Goal: Task Accomplishment & Management: Manage account settings

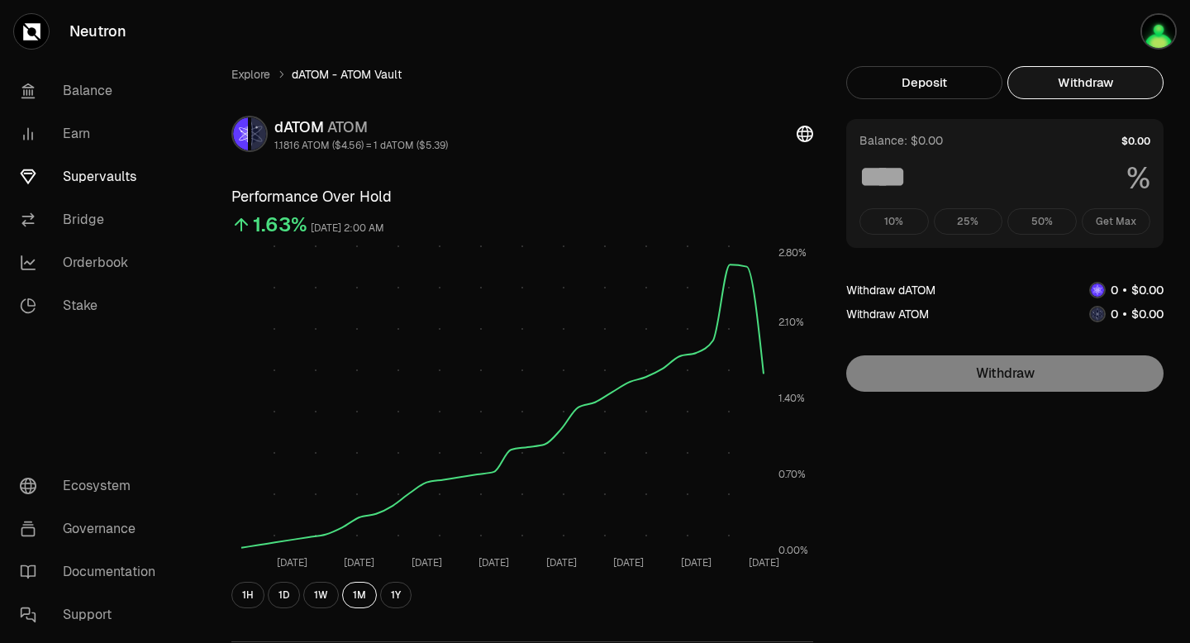
click at [1059, 88] on button "Withdraw" at bounding box center [1086, 82] width 156 height 33
click at [1119, 224] on div "10% 25% 50% Get Max" at bounding box center [1005, 221] width 291 height 26
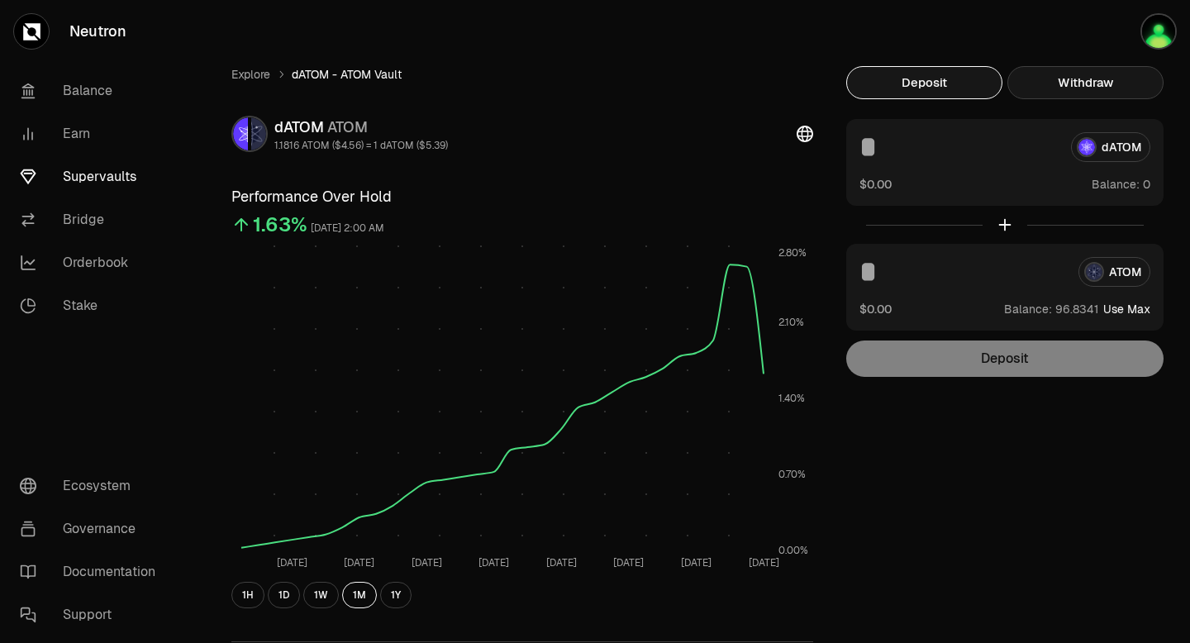
click at [1068, 88] on button "Withdraw" at bounding box center [1086, 82] width 156 height 33
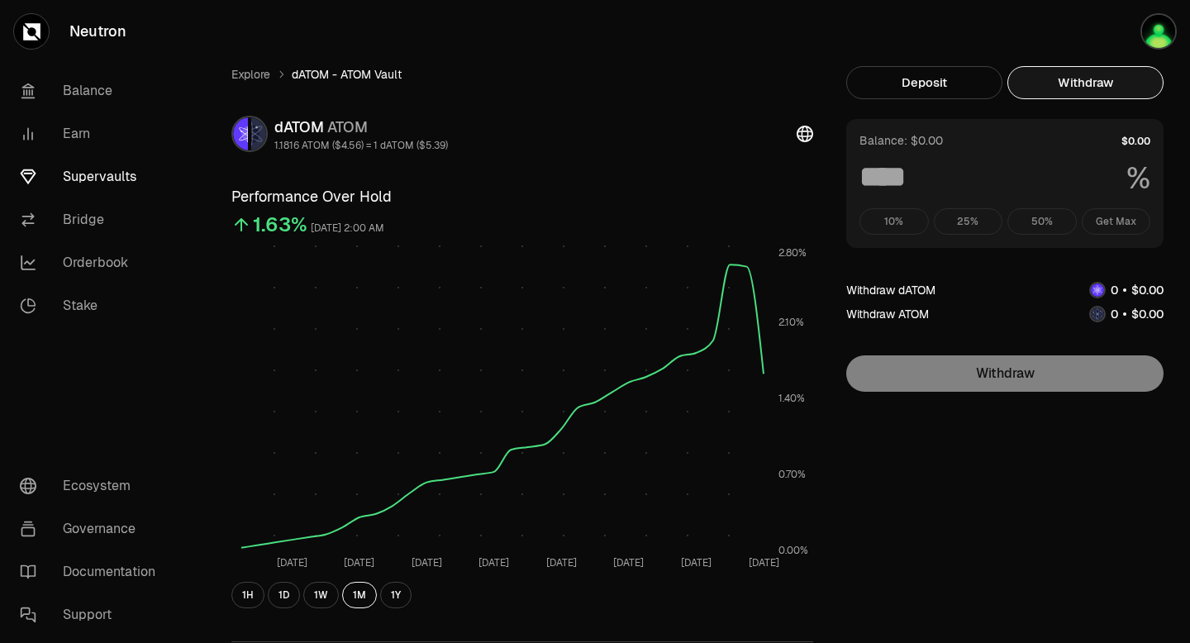
click at [1117, 222] on div "10% 25% 50% Get Max" at bounding box center [1005, 221] width 291 height 26
click at [1111, 215] on div "10% 25% 50% Get Max" at bounding box center [1005, 221] width 291 height 26
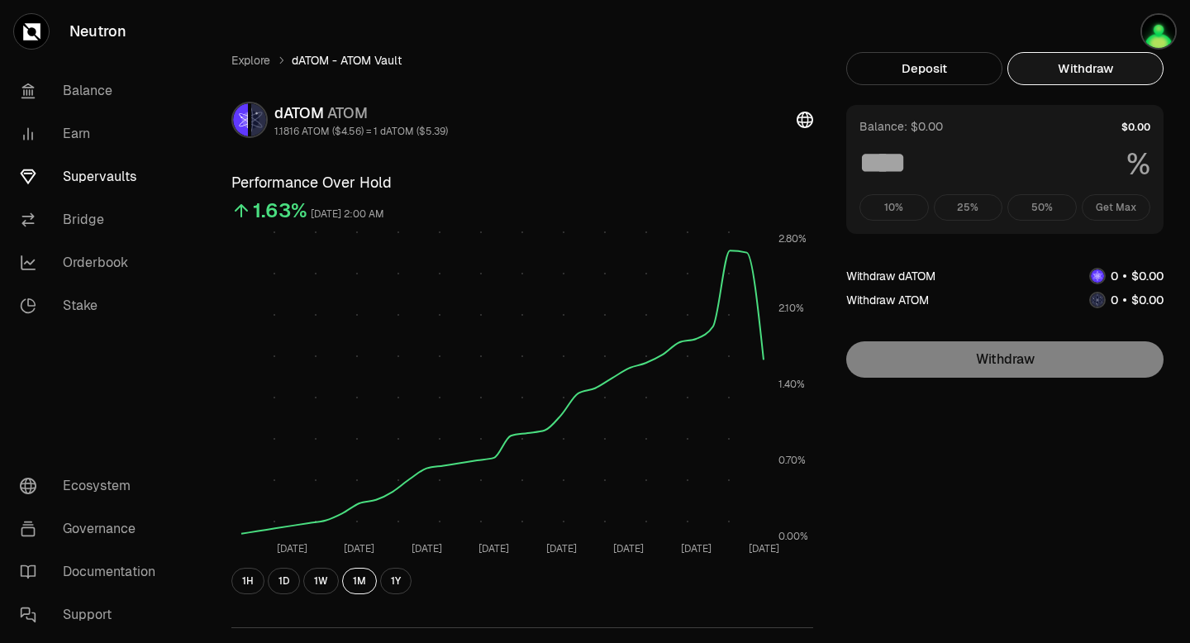
scroll to position [12, 0]
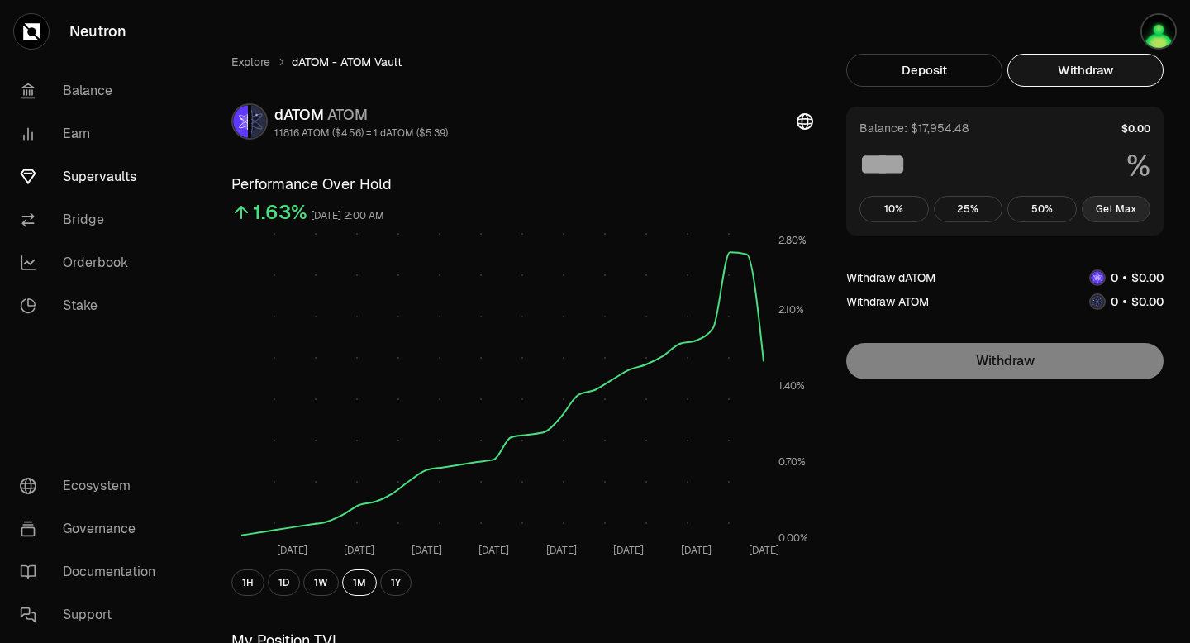
click at [1118, 209] on button "Get Max" at bounding box center [1116, 209] width 69 height 26
type input "***"
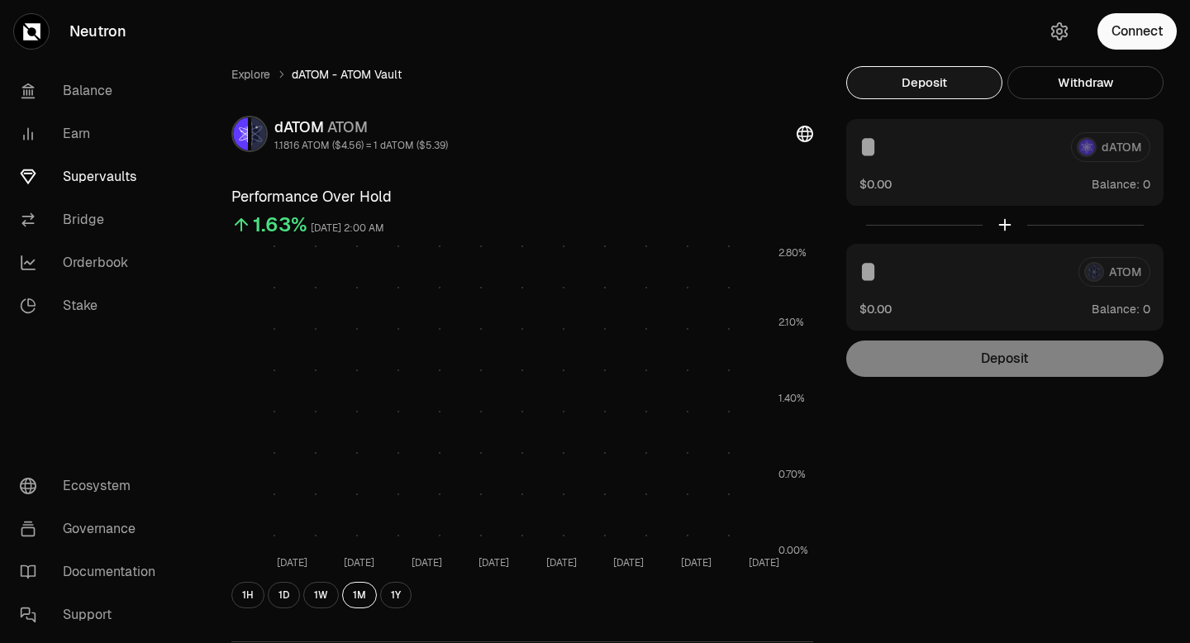
scroll to position [12, 0]
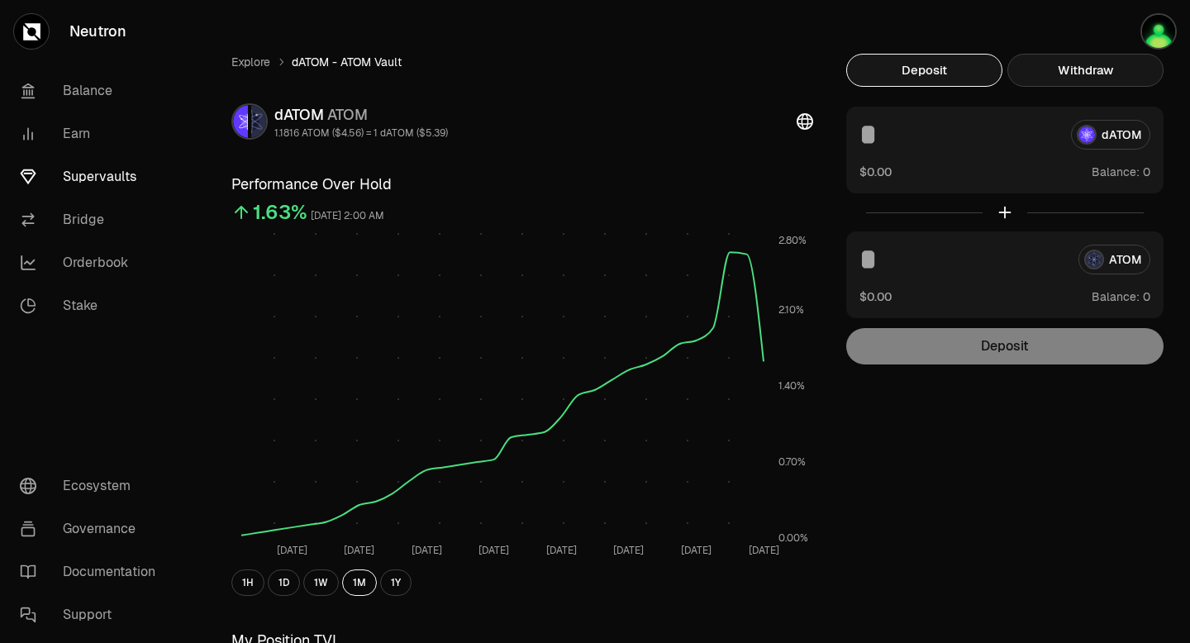
click at [1109, 68] on button "Withdraw" at bounding box center [1086, 70] width 156 height 33
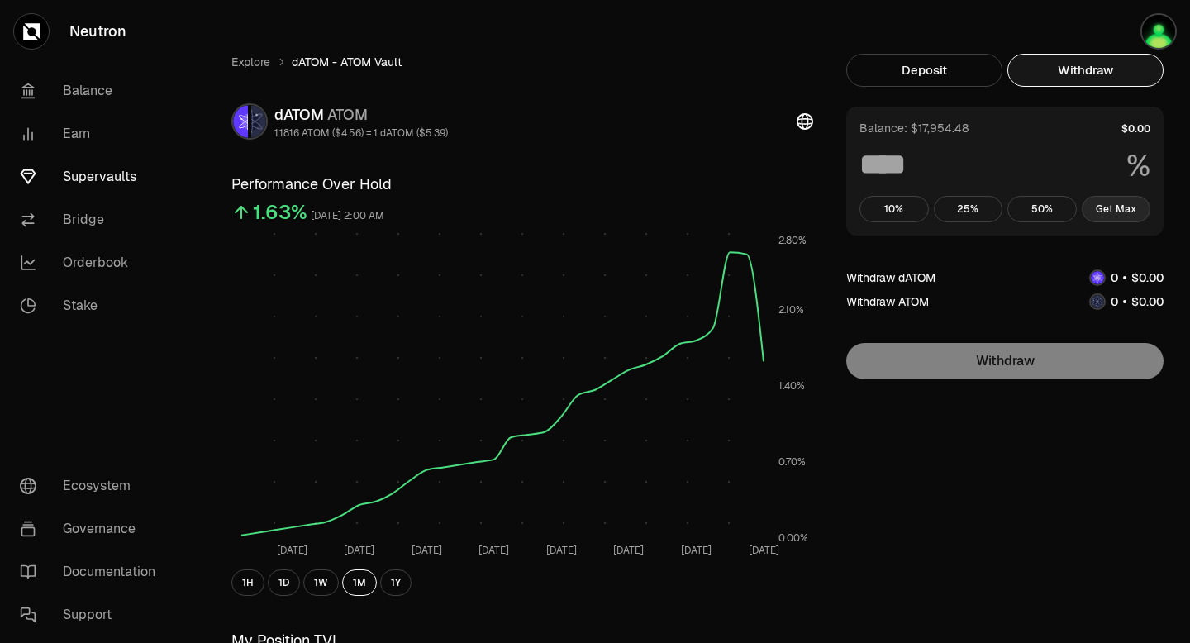
click at [1111, 207] on button "Get Max" at bounding box center [1116, 209] width 69 height 26
type input "***"
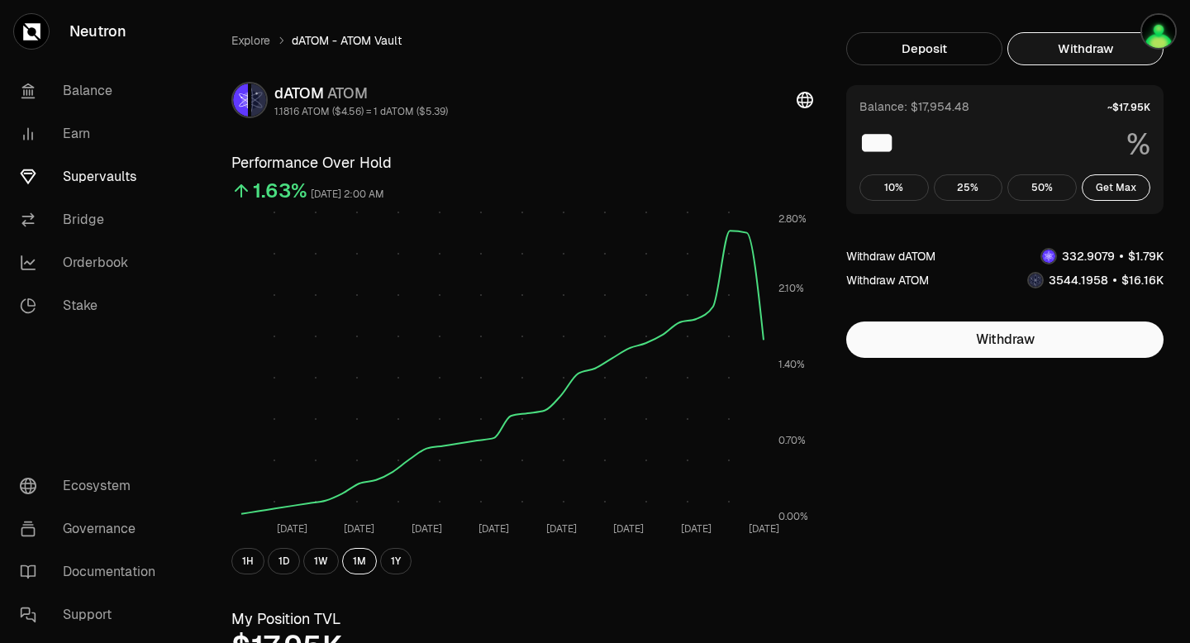
scroll to position [0, 0]
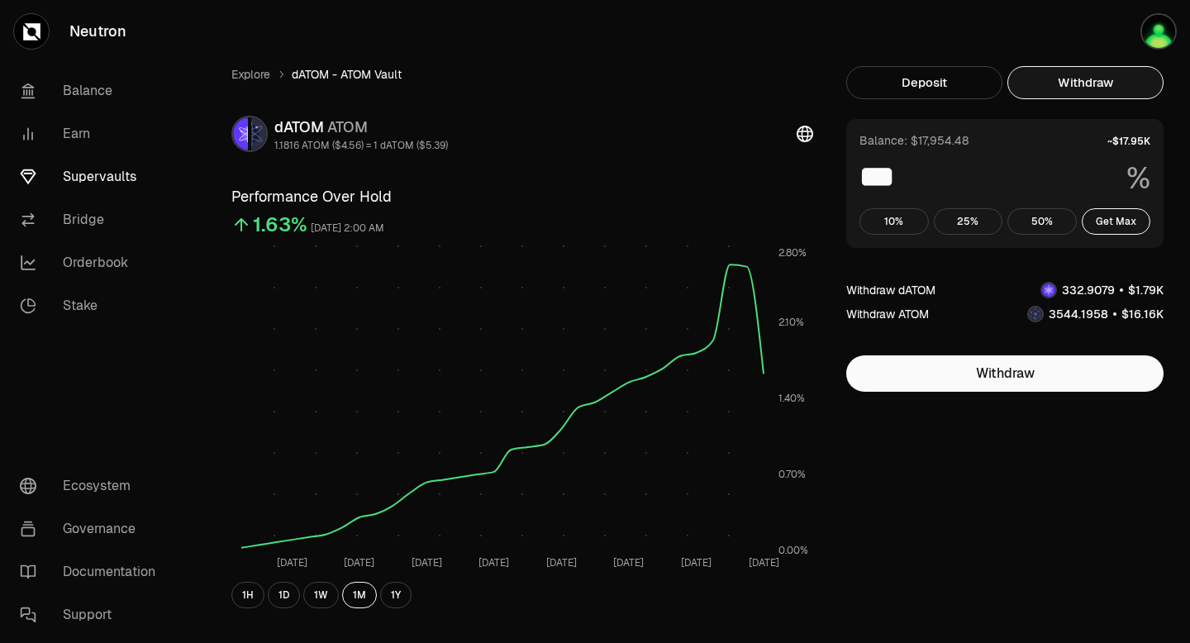
drag, startPoint x: 1060, startPoint y: 292, endPoint x: 1110, endPoint y: 293, distance: 50.5
click at [1112, 293] on span "0 1 2 3 4 5 6 7 8 9 0 1 2 3 4 5 6 7 8 9 0 1 2 3 4 5 6 7 8 9 . 0 1 2 3 4 5 6 7 8…" at bounding box center [1089, 289] width 64 height 17
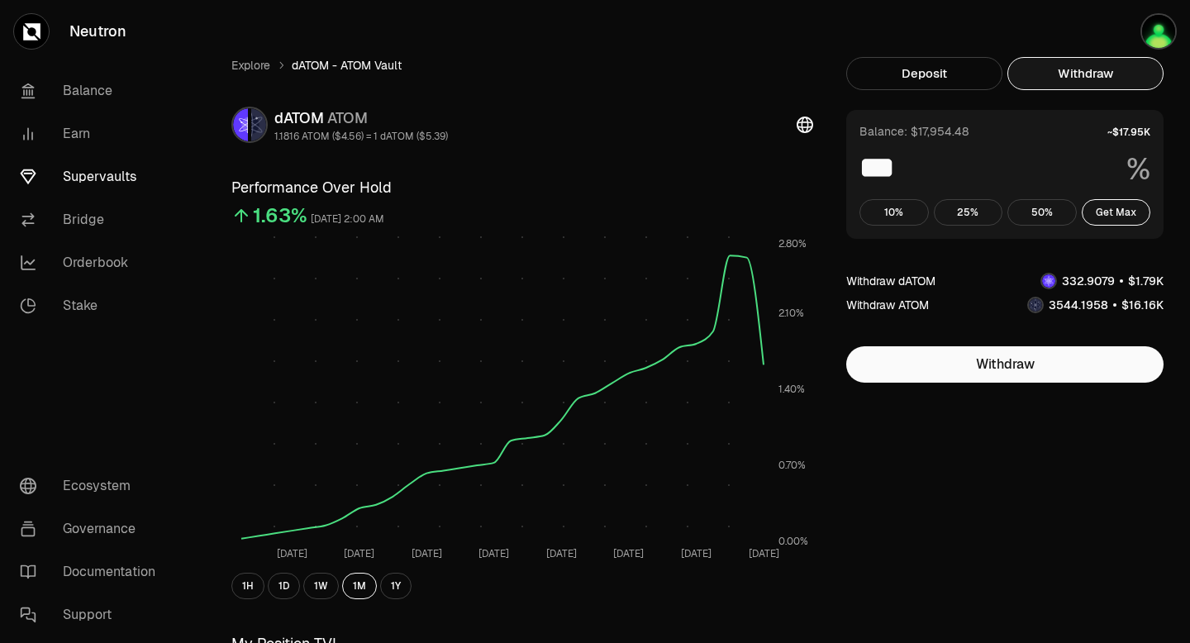
scroll to position [12, 0]
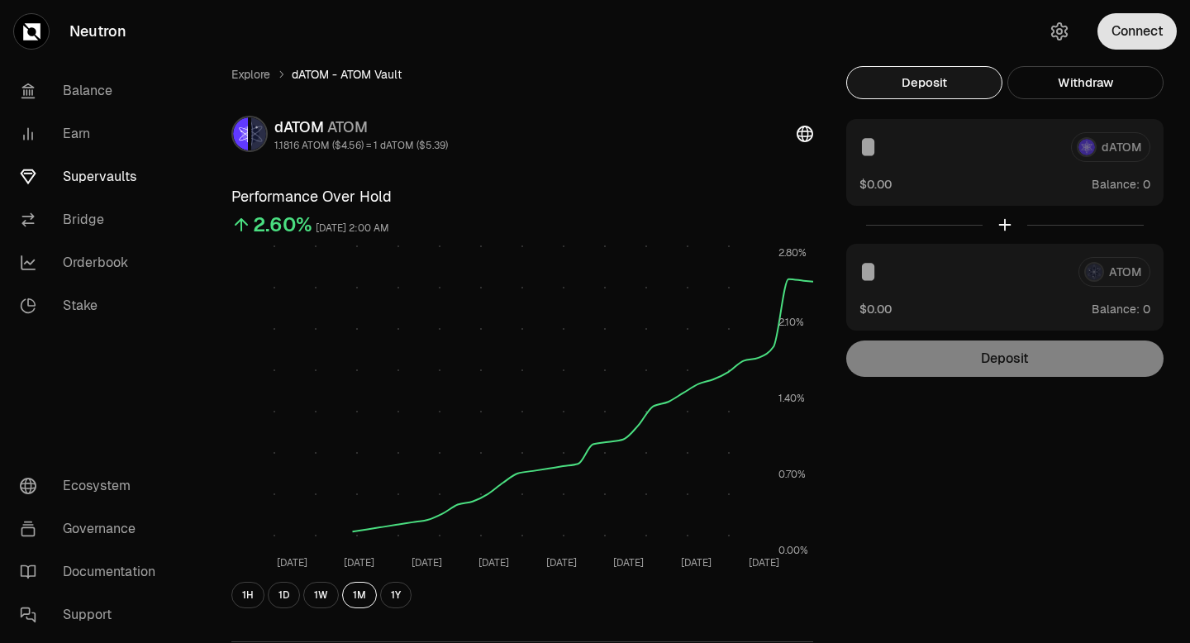
click at [1123, 29] on button "Connect" at bounding box center [1137, 31] width 79 height 36
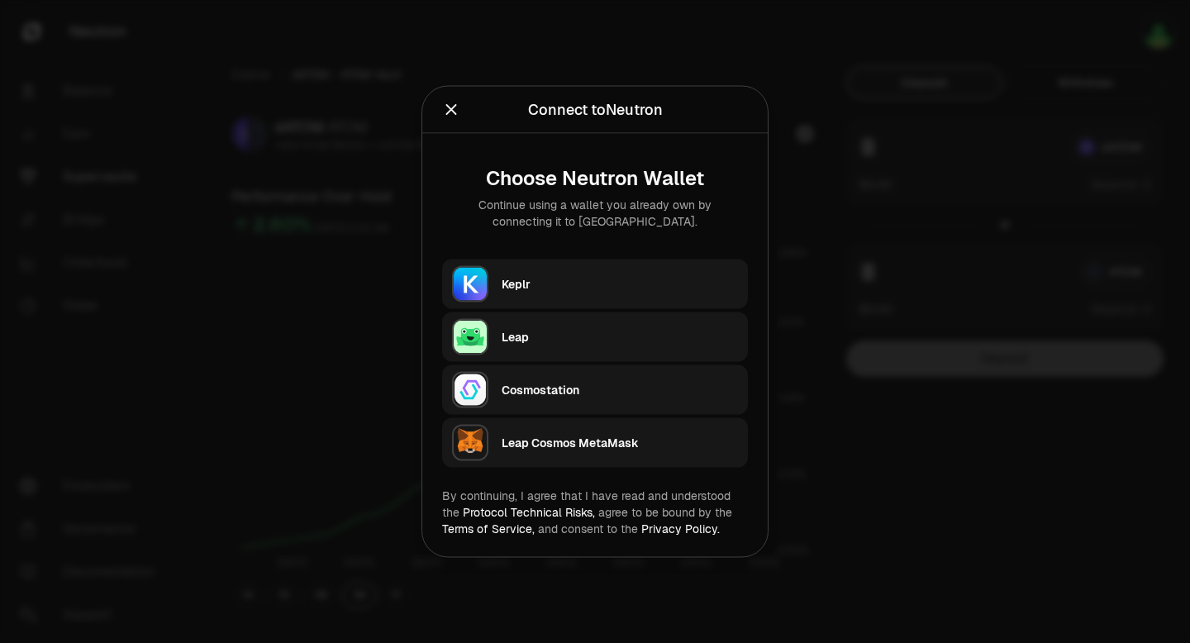
click at [687, 289] on div "Keplr" at bounding box center [620, 284] width 236 height 17
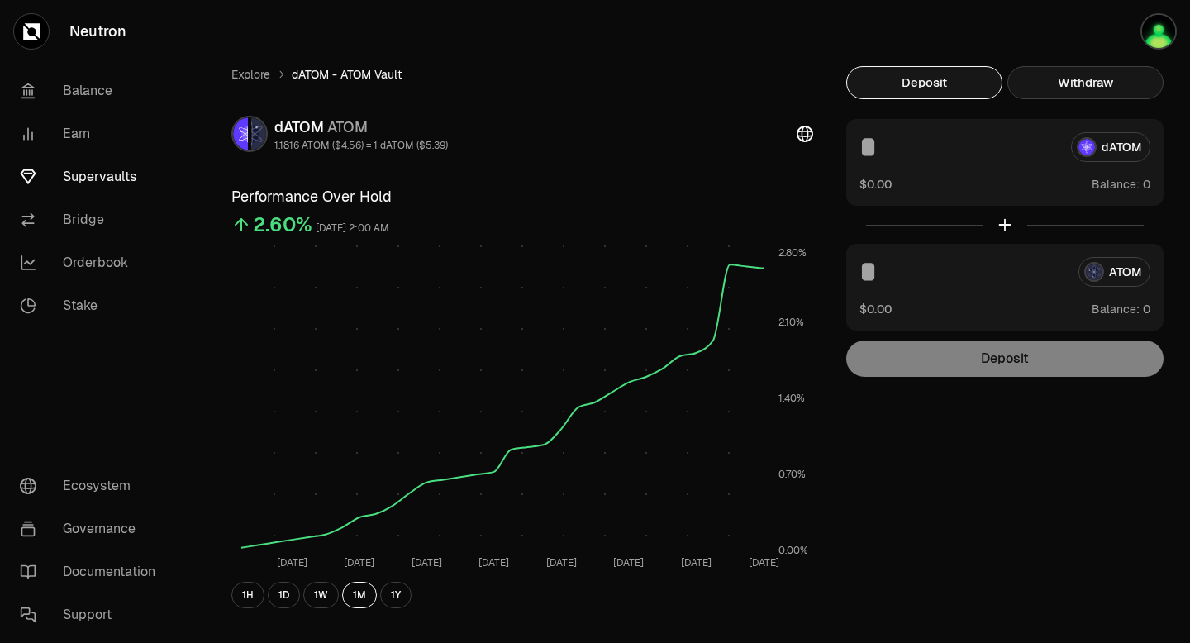
click at [1093, 87] on button "Withdraw" at bounding box center [1086, 82] width 156 height 33
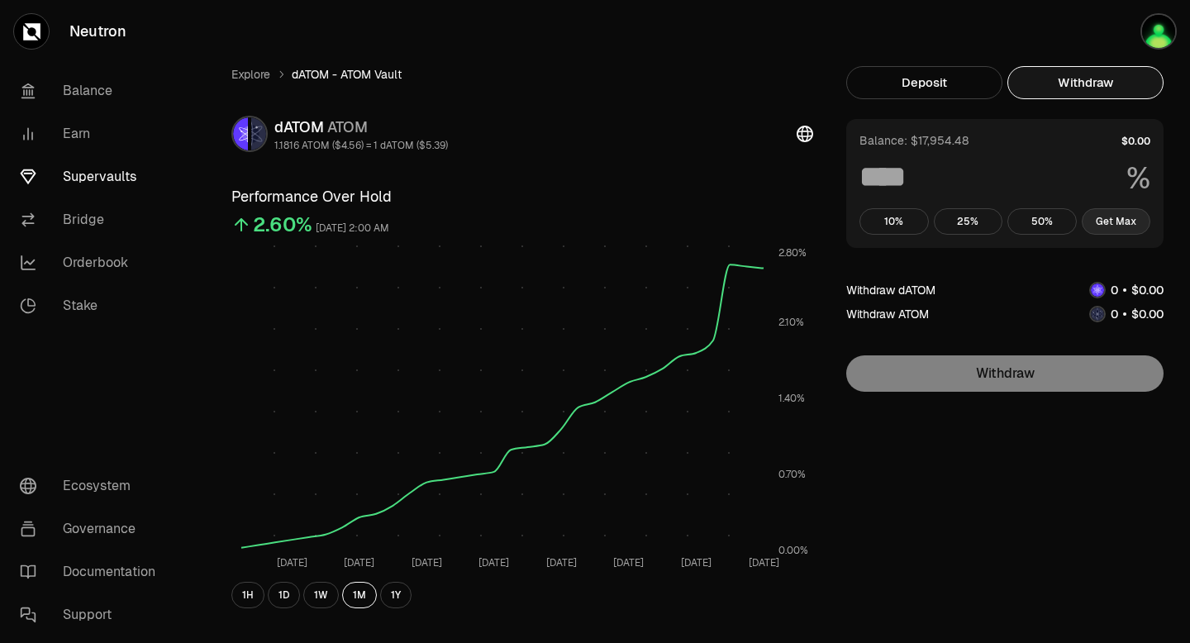
click at [1140, 219] on button "Get Max" at bounding box center [1116, 221] width 69 height 26
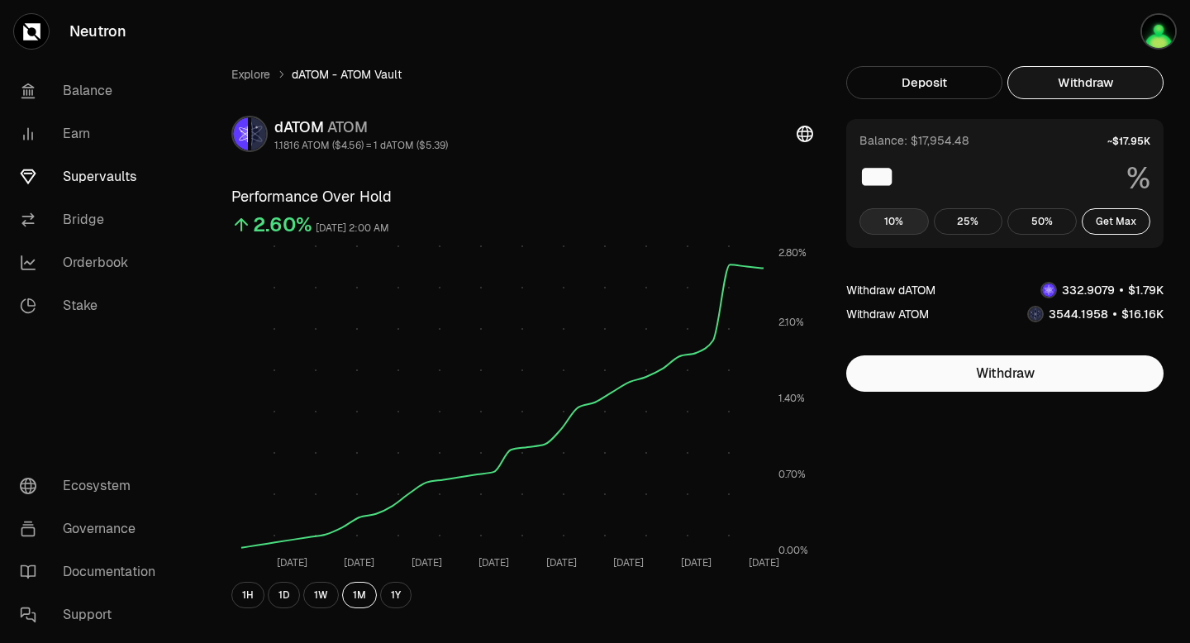
click at [899, 224] on button "10%" at bounding box center [894, 221] width 69 height 26
click at [1078, 288] on span "2" at bounding box center [1081, 290] width 7 height 15
click at [1075, 308] on span "5" at bounding box center [1072, 314] width 7 height 15
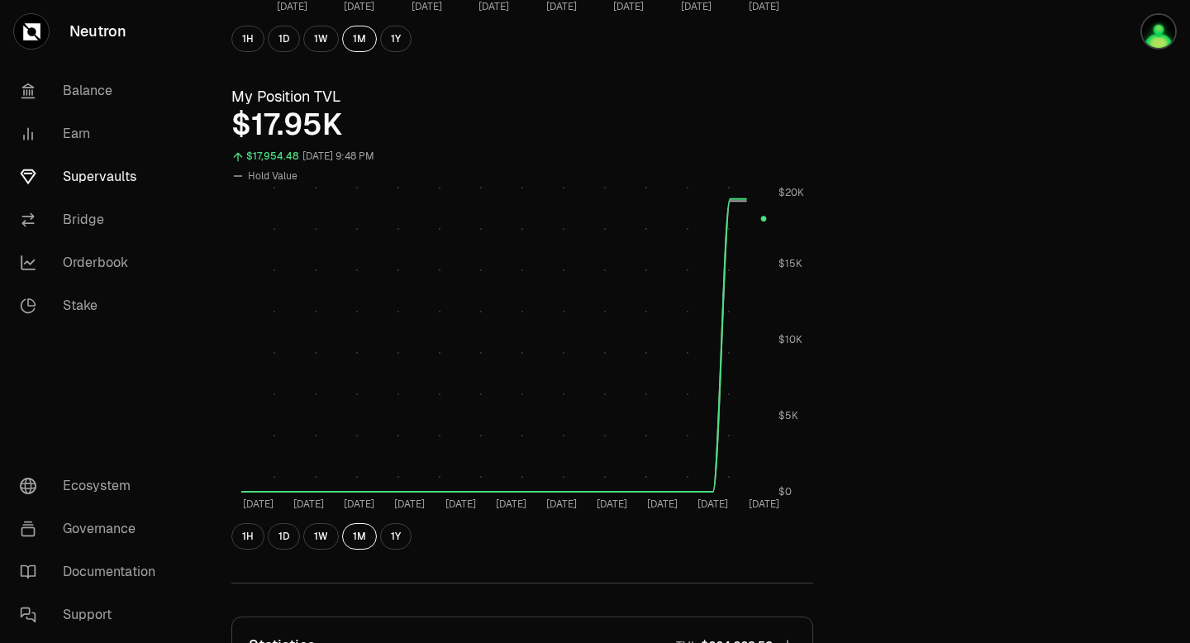
scroll to position [567, 0]
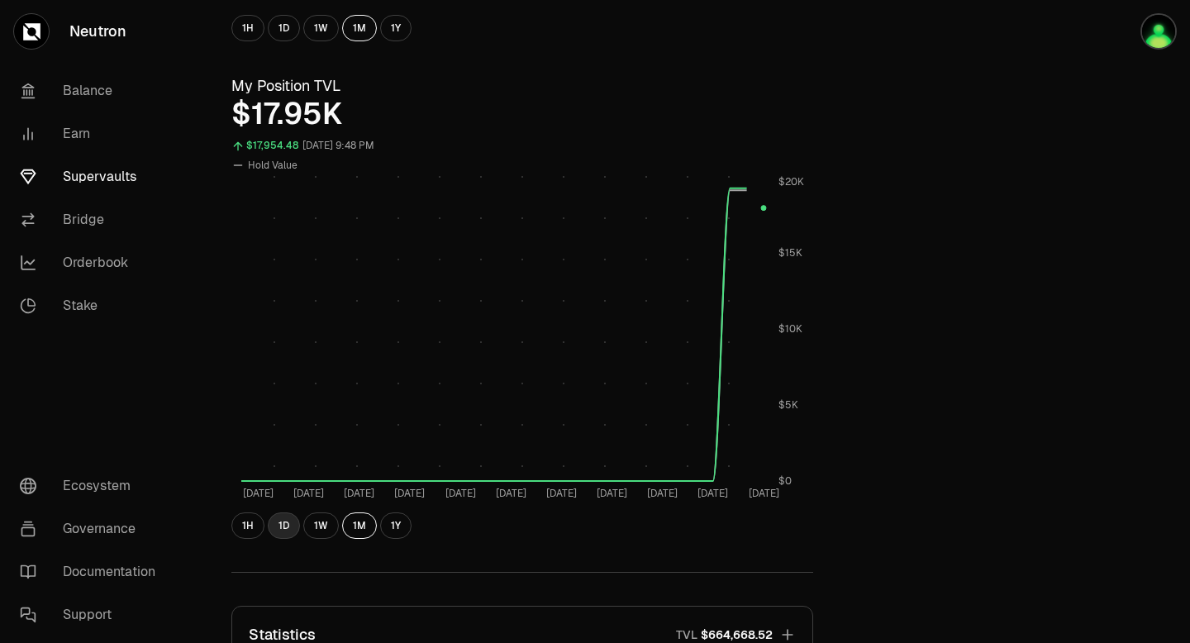
click at [293, 522] on button "1D" at bounding box center [284, 526] width 32 height 26
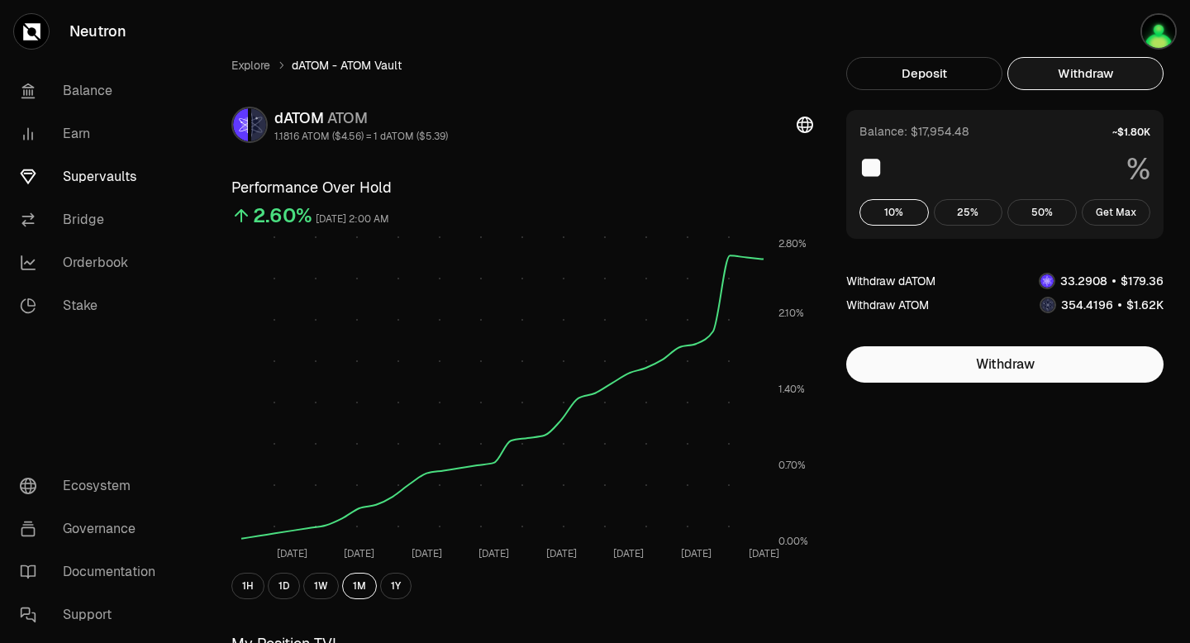
scroll to position [4, 0]
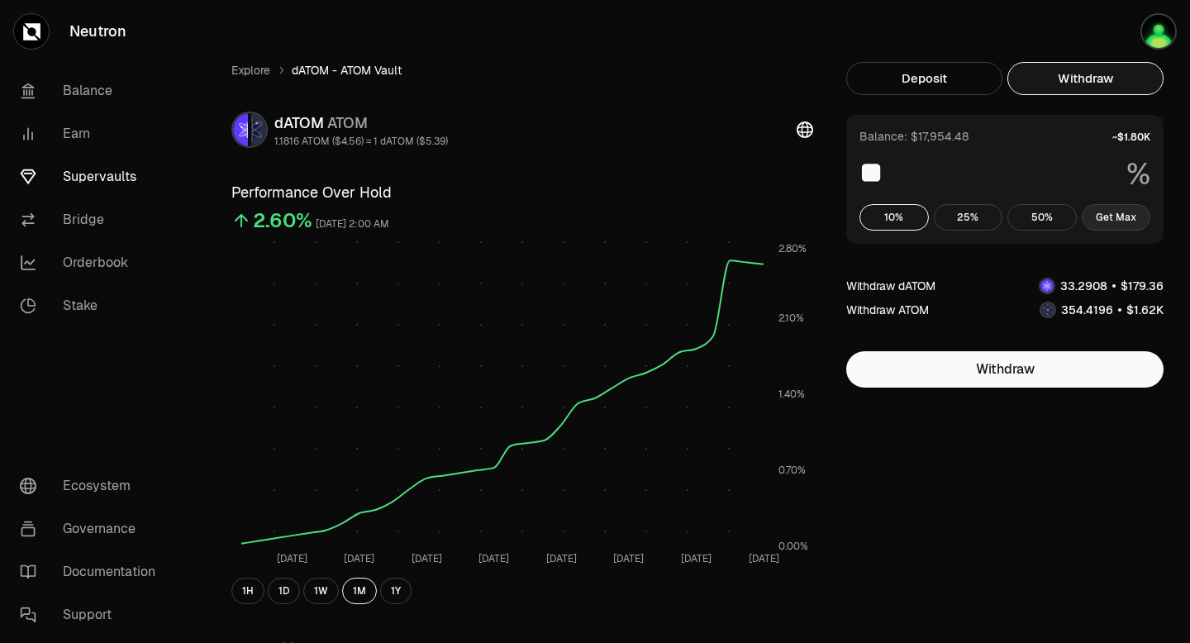
click at [1114, 221] on button "Get Max" at bounding box center [1116, 217] width 69 height 26
type input "***"
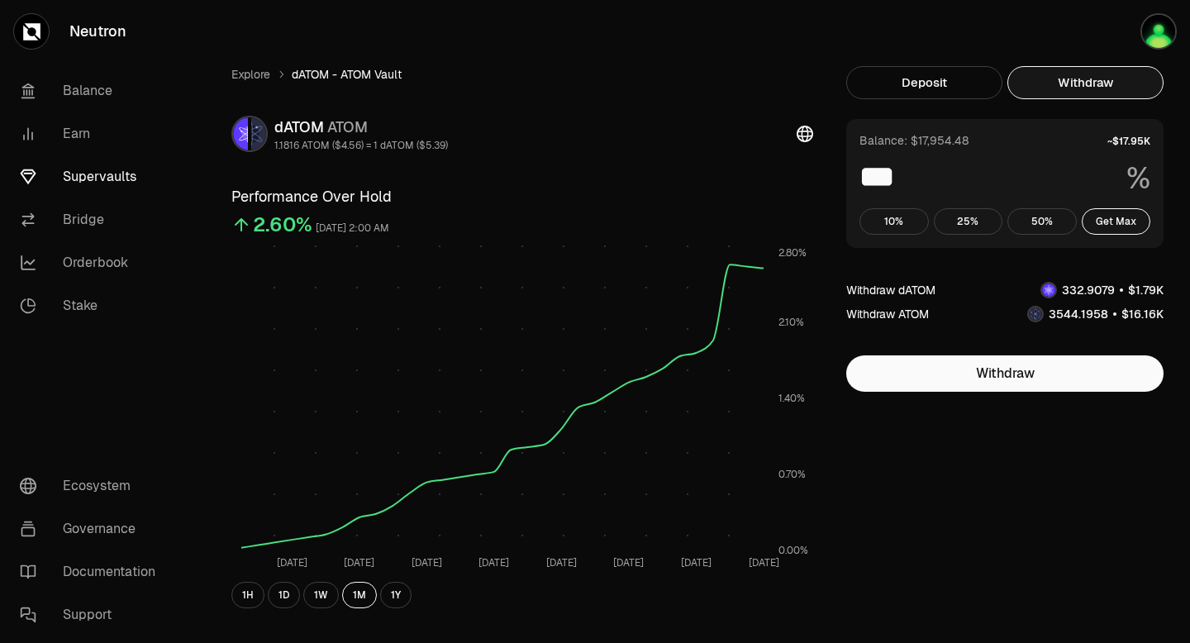
click at [88, 179] on link "Supervaults" at bounding box center [93, 176] width 172 height 43
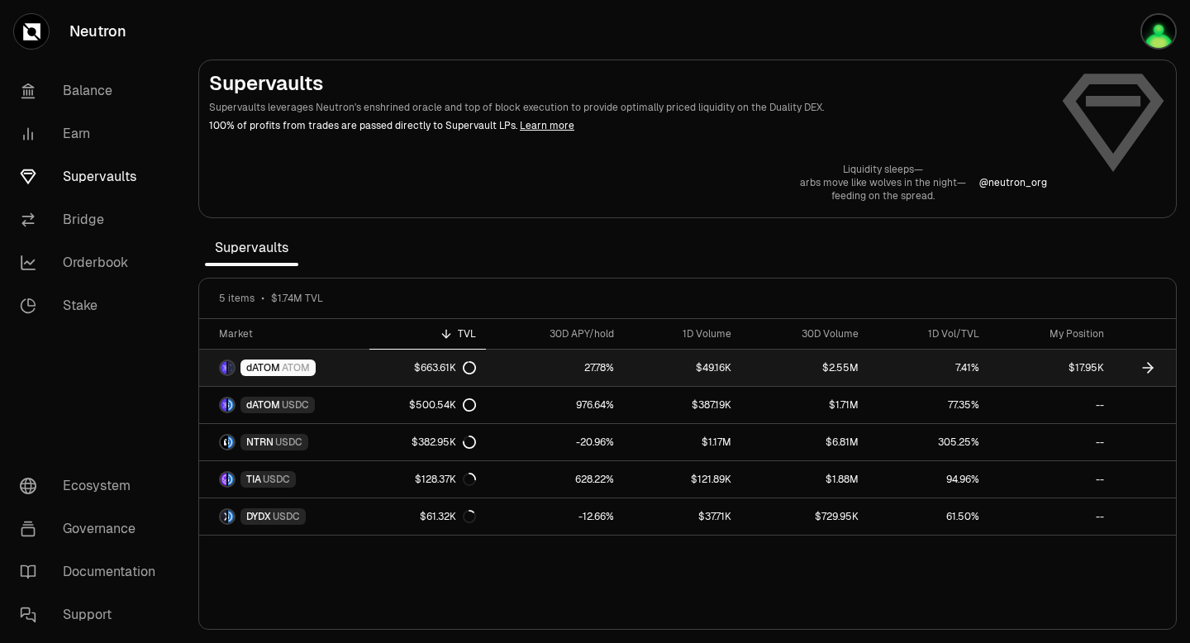
click at [961, 366] on link "7.41%" at bounding box center [929, 368] width 120 height 36
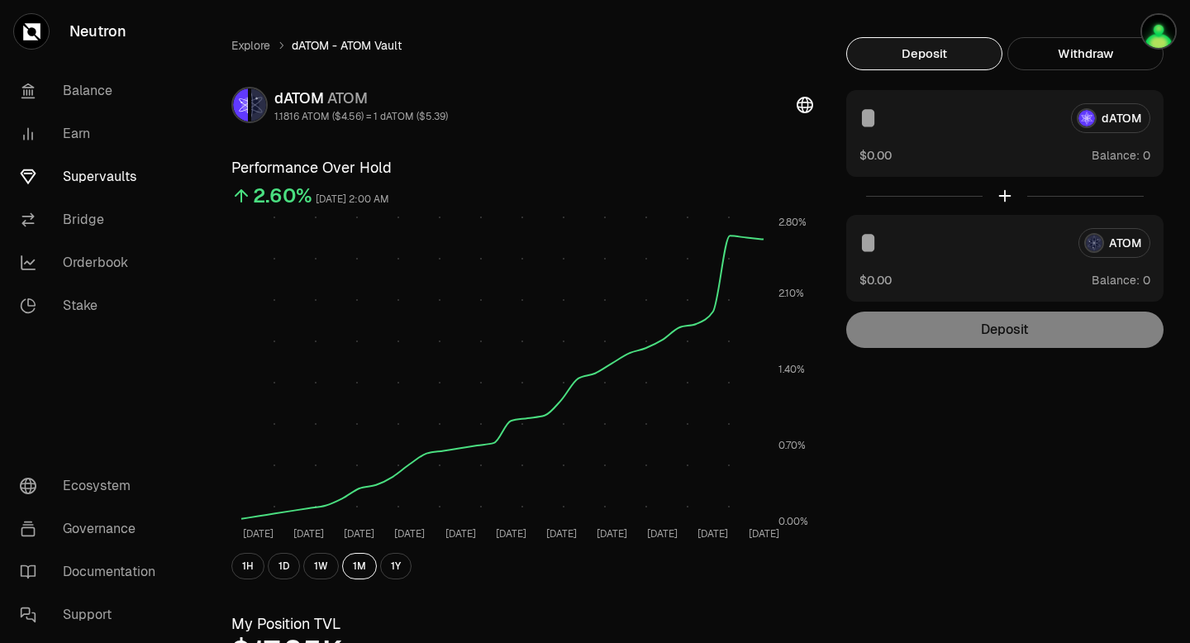
scroll to position [28, 0]
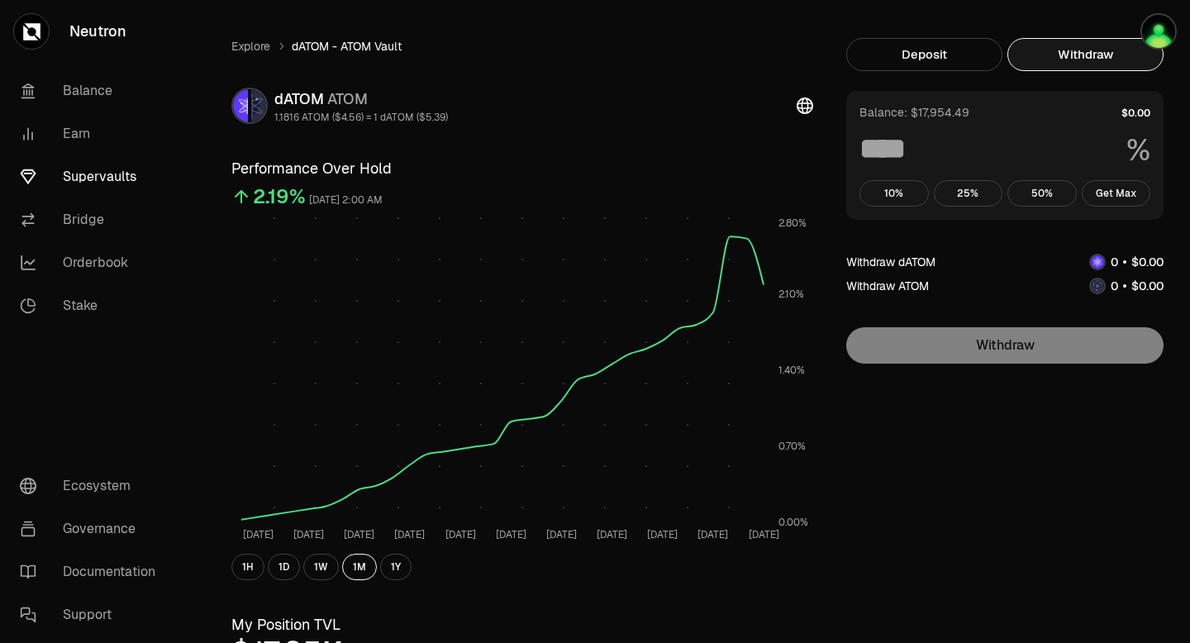
click at [1082, 53] on button "Withdraw" at bounding box center [1086, 54] width 156 height 33
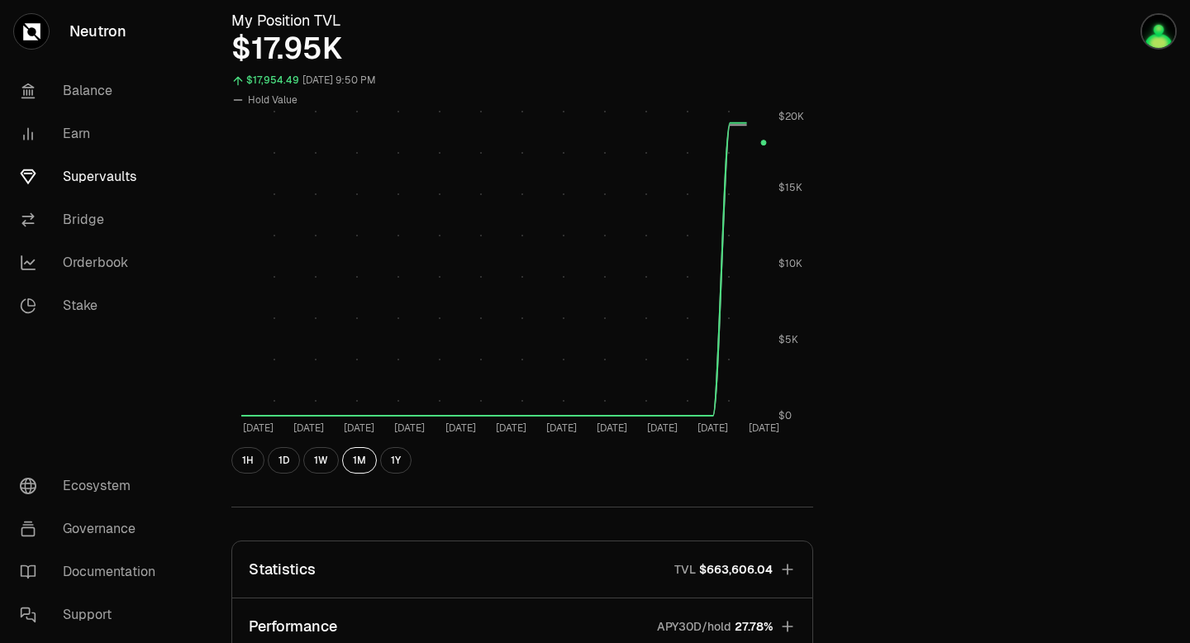
scroll to position [634, 0]
click at [289, 463] on button "1D" at bounding box center [284, 459] width 32 height 26
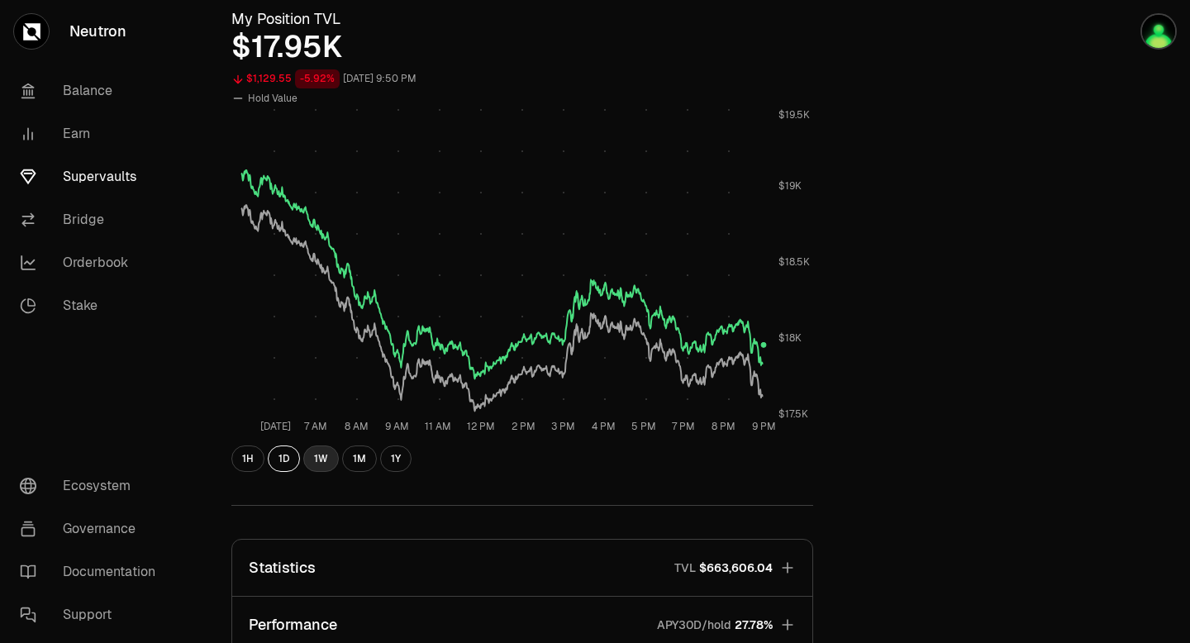
click at [330, 461] on button "1W" at bounding box center [321, 459] width 36 height 26
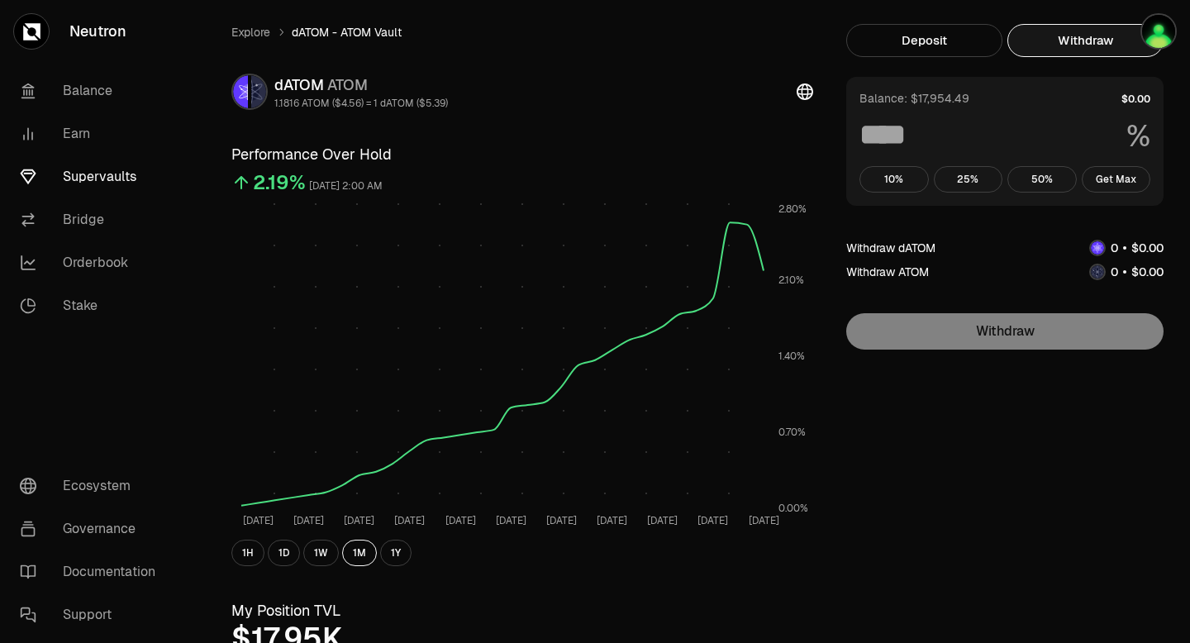
scroll to position [0, 0]
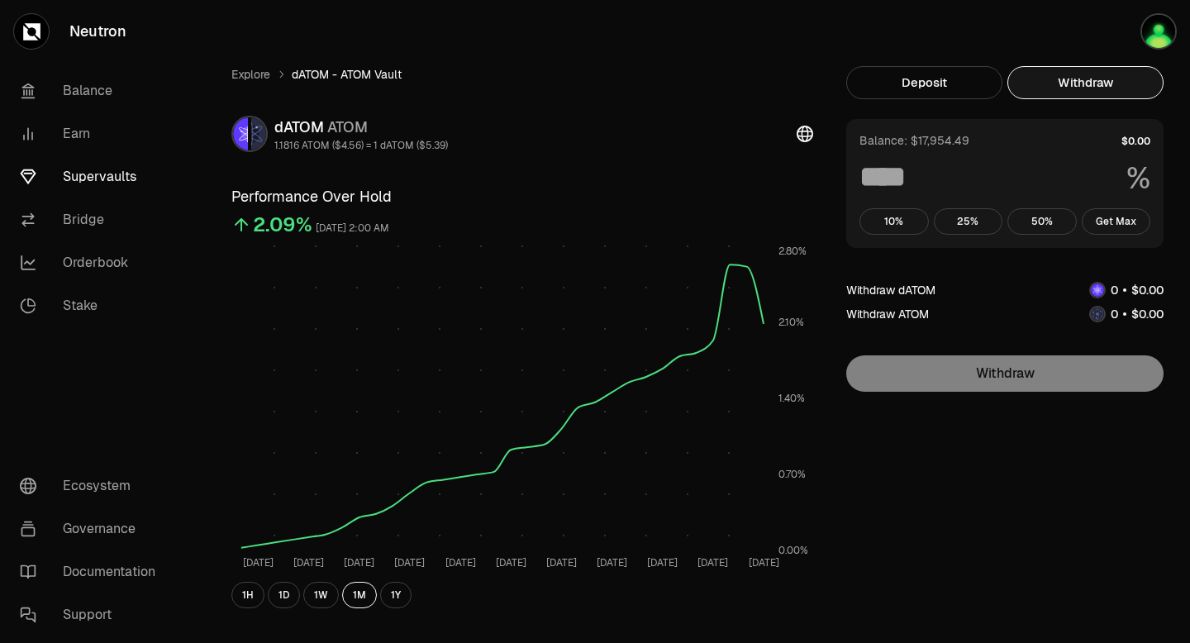
click at [1075, 84] on button "Withdraw" at bounding box center [1086, 82] width 156 height 33
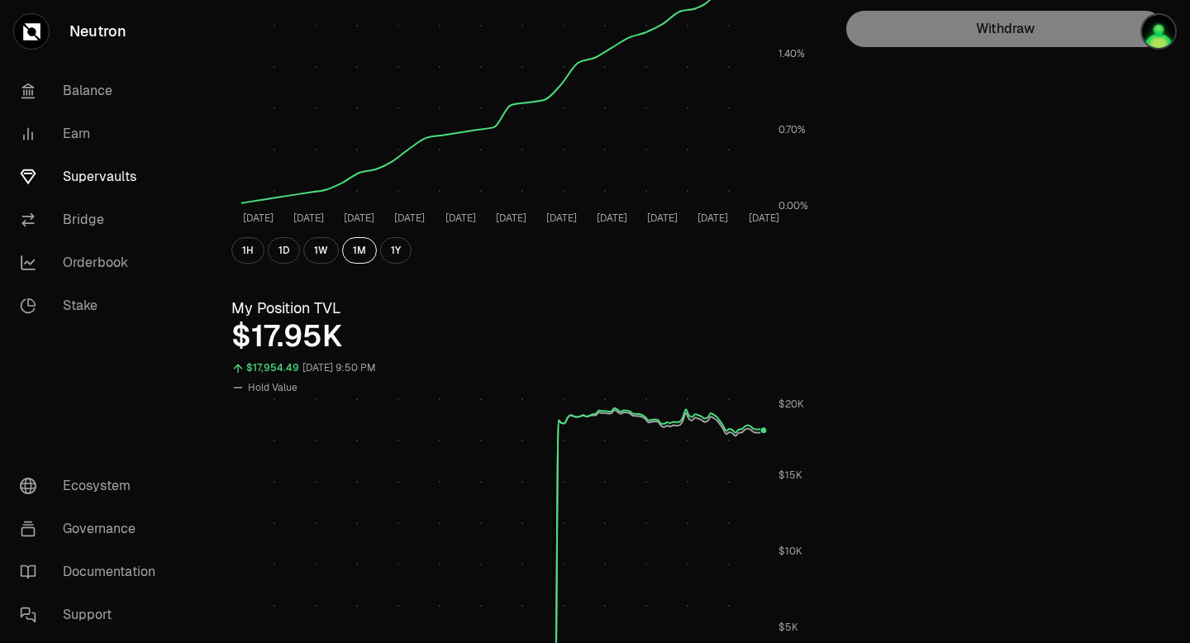
scroll to position [354, 0]
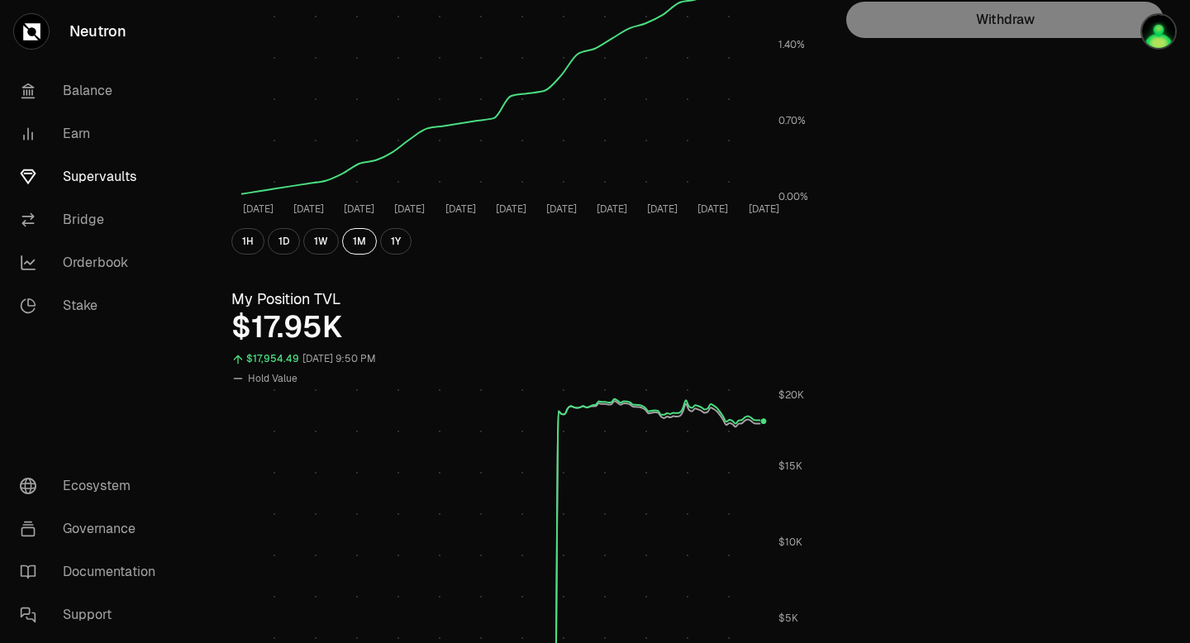
click at [108, 178] on link "Supervaults" at bounding box center [93, 176] width 172 height 43
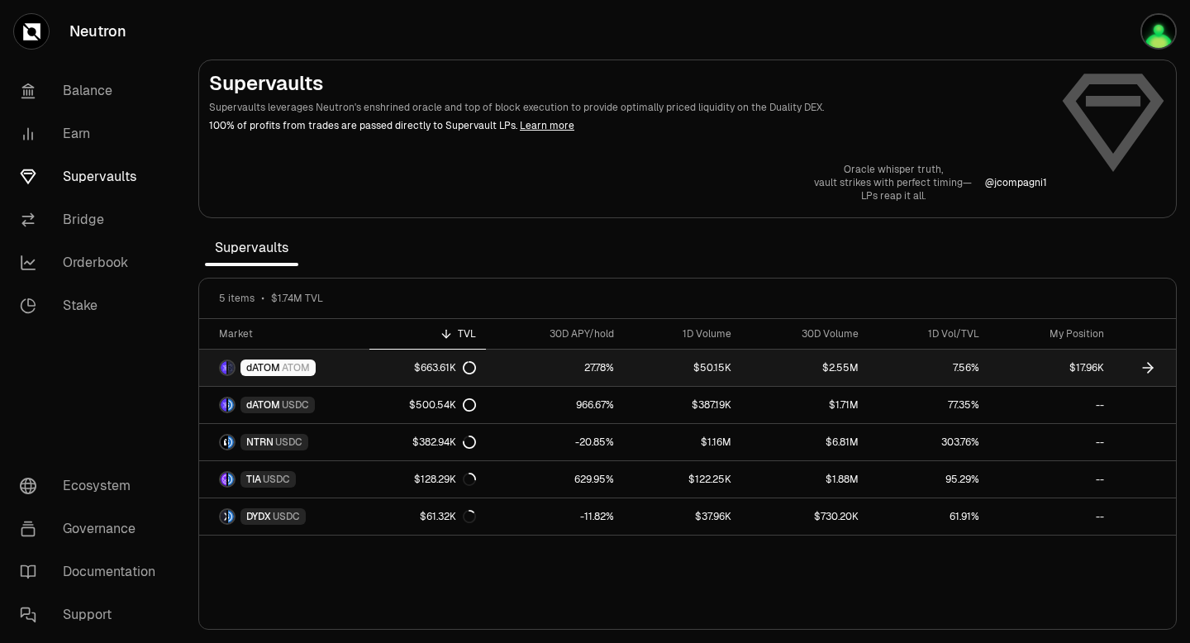
click at [1083, 367] on link "$17.96K" at bounding box center [1052, 368] width 125 height 36
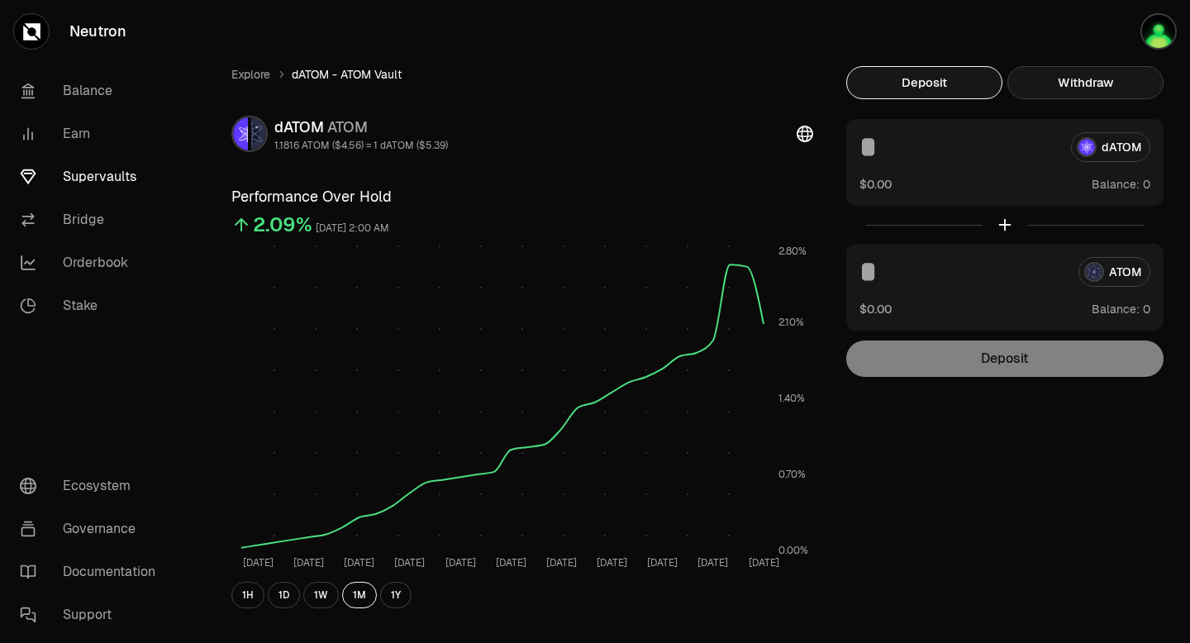
click at [1097, 88] on button "Withdraw" at bounding box center [1086, 82] width 156 height 33
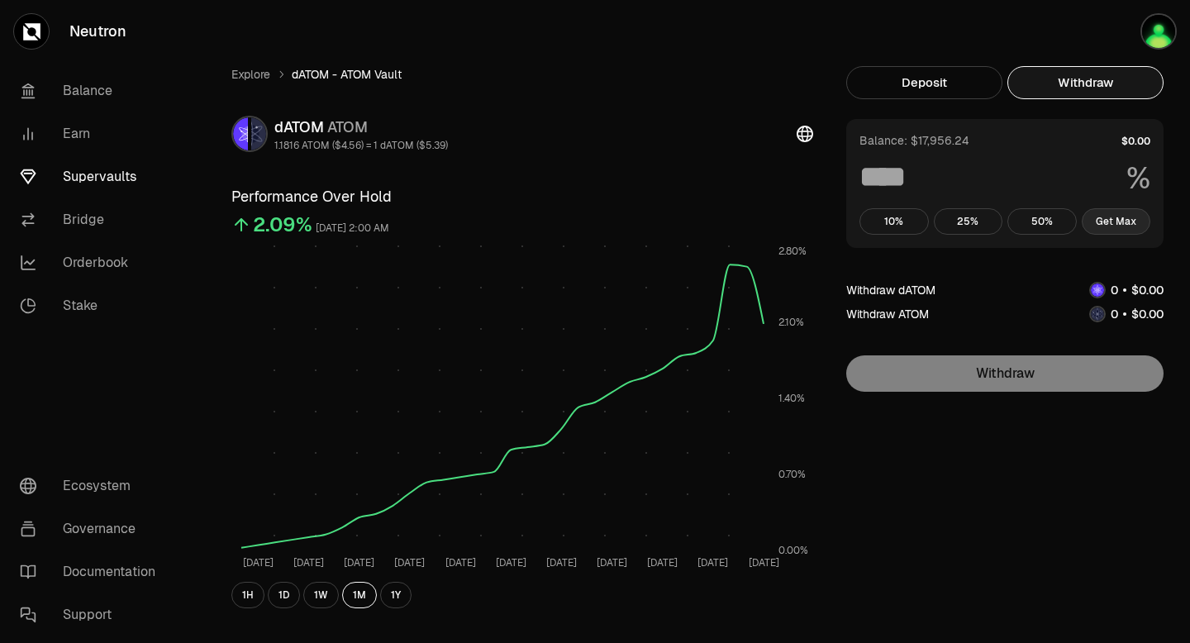
click at [1119, 226] on button "Get Max" at bounding box center [1116, 221] width 69 height 26
type input "***"
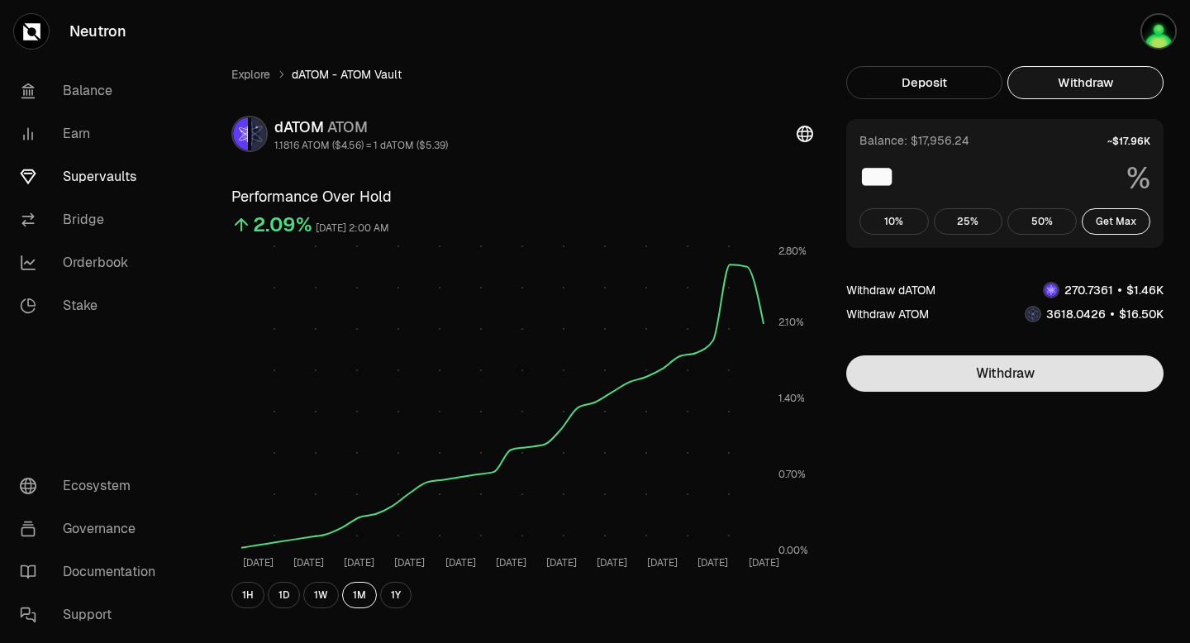
click at [1045, 372] on button "Withdraw" at bounding box center [1005, 373] width 317 height 36
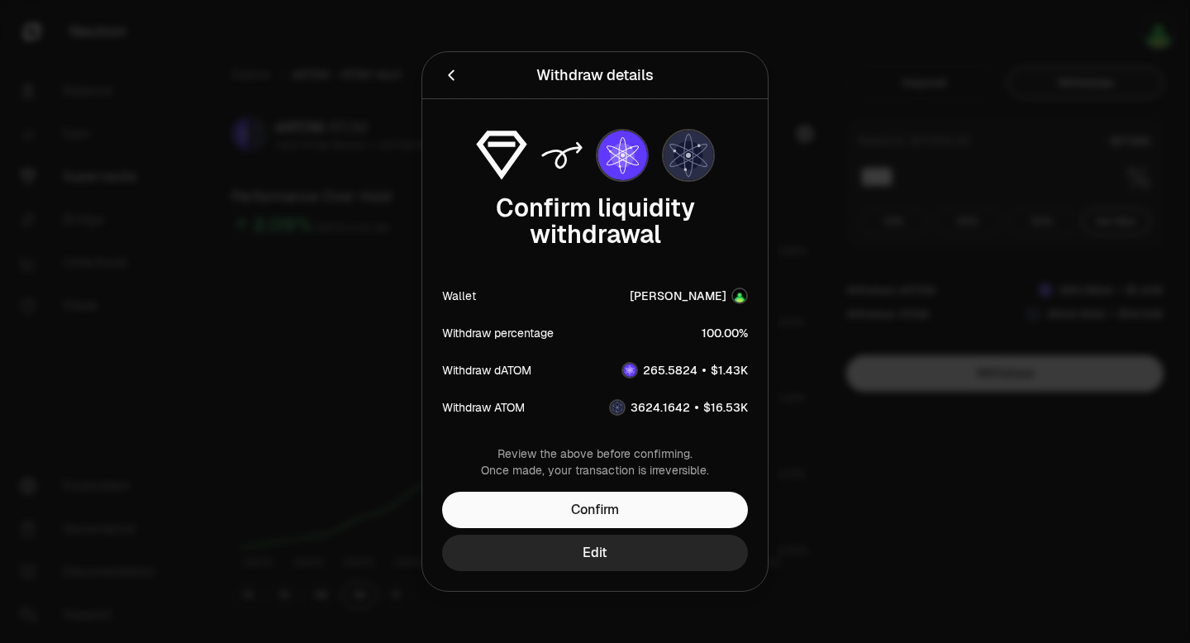
click at [451, 74] on icon "Back" at bounding box center [451, 75] width 6 height 11
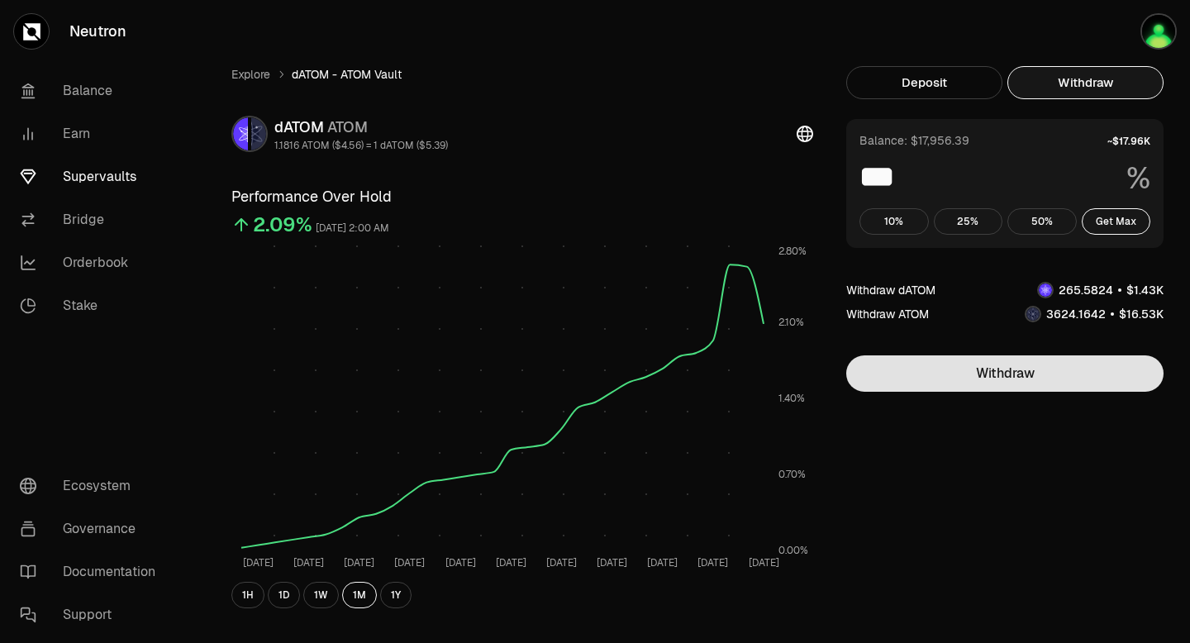
click at [1035, 380] on button "Withdraw" at bounding box center [1005, 373] width 317 height 36
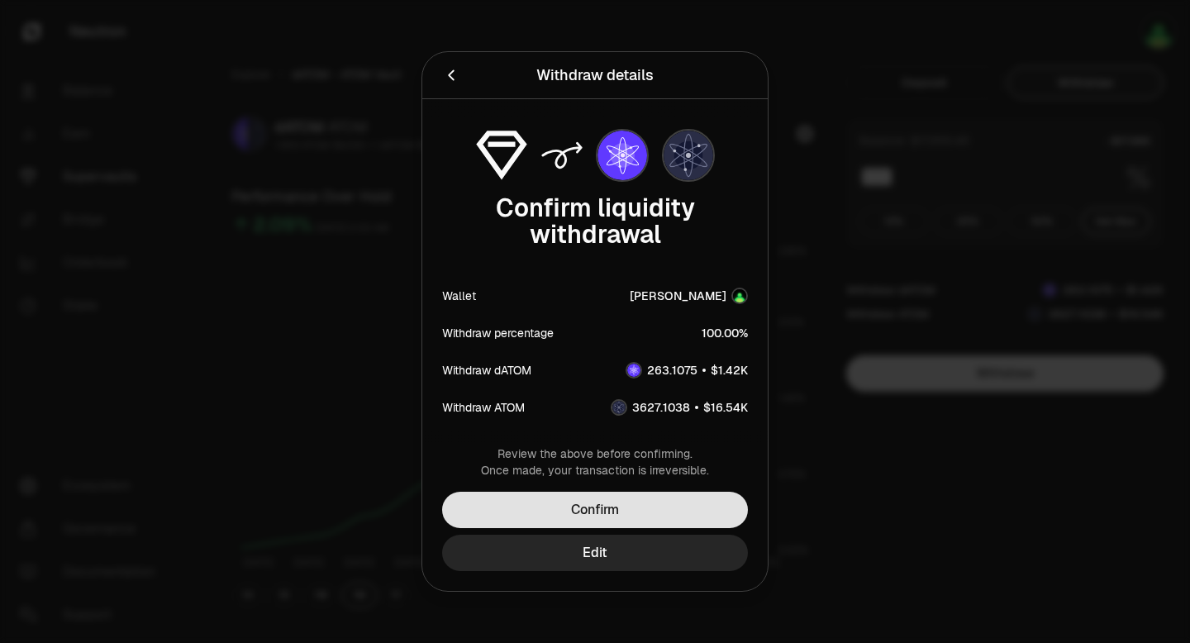
click at [572, 513] on button "Confirm" at bounding box center [595, 510] width 306 height 36
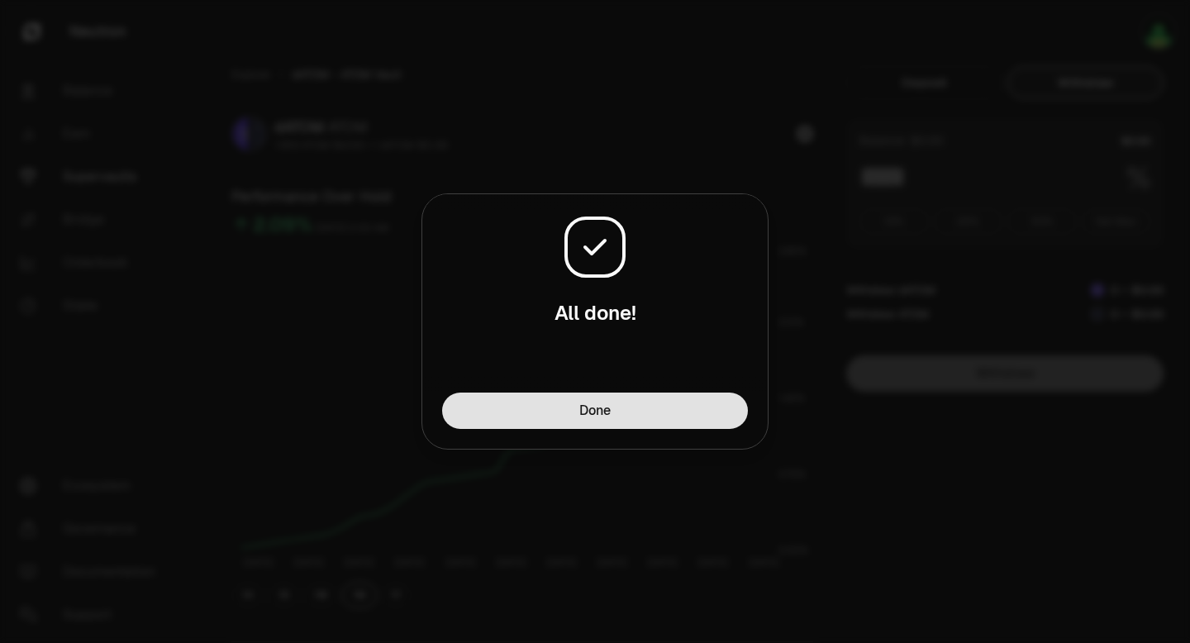
click at [664, 406] on button "Done" at bounding box center [595, 411] width 306 height 36
